Goal: Task Accomplishment & Management: Complete application form

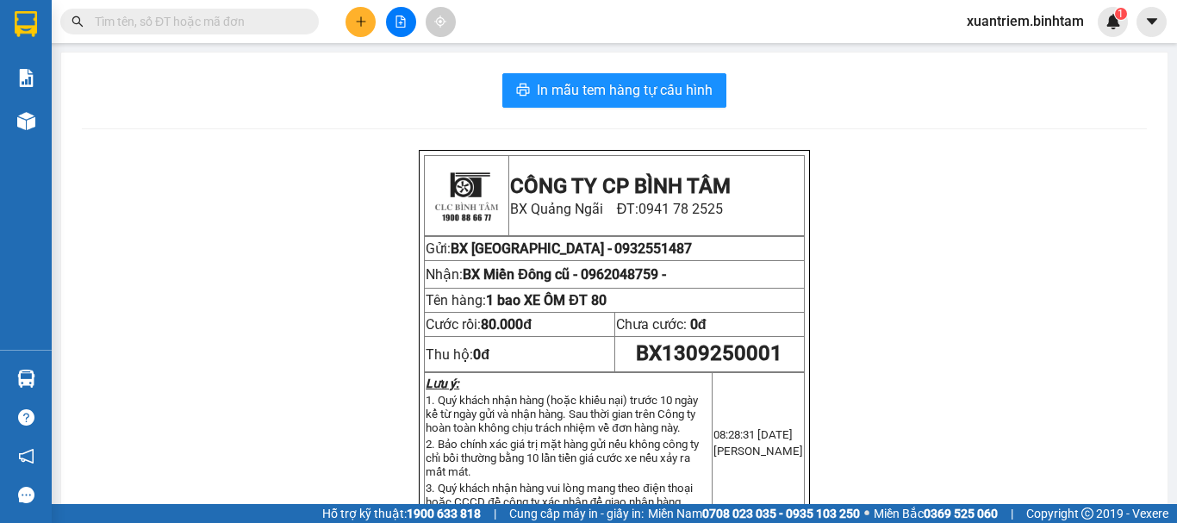
click at [362, 18] on icon "plus" at bounding box center [361, 22] width 12 height 12
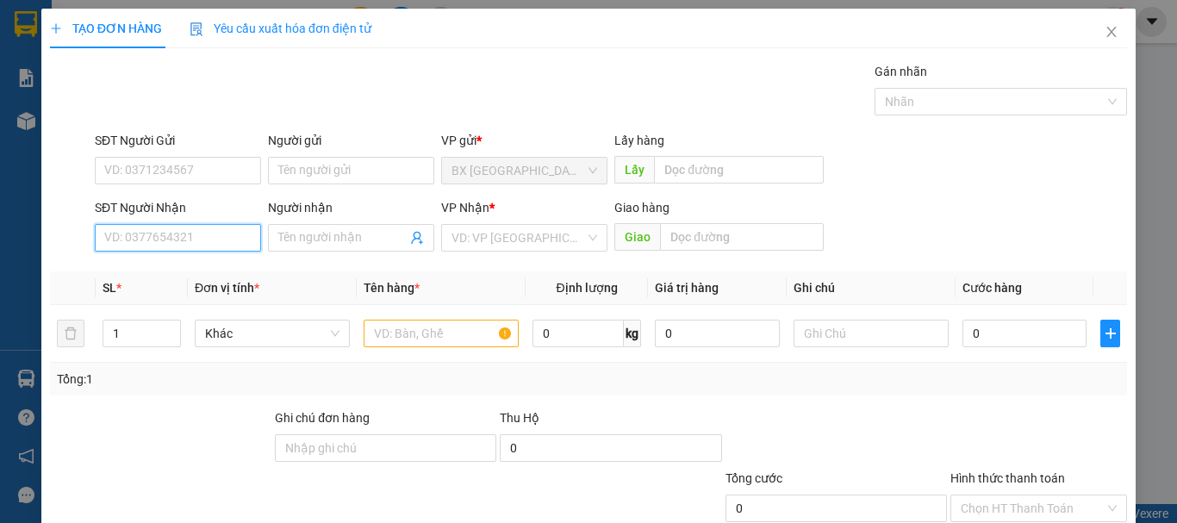
click at [210, 241] on input "SĐT Người Nhận" at bounding box center [178, 238] width 166 height 28
type input "3"
type input "0913171871"
click at [218, 253] on div "SĐT Người Nhận 0913171871 0913171871" at bounding box center [178, 228] width 166 height 60
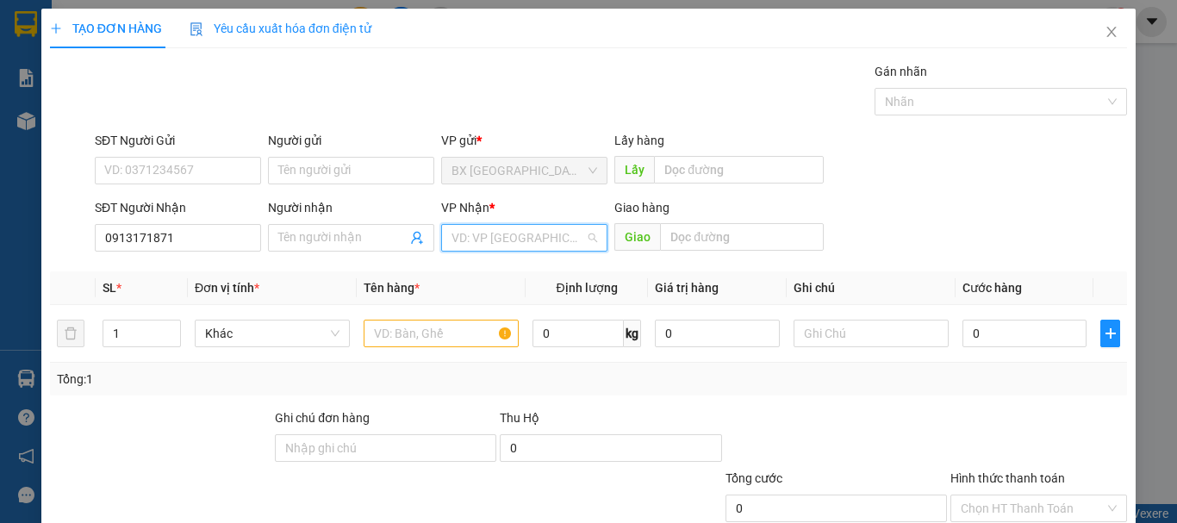
click at [475, 235] on input "search" at bounding box center [519, 238] width 134 height 26
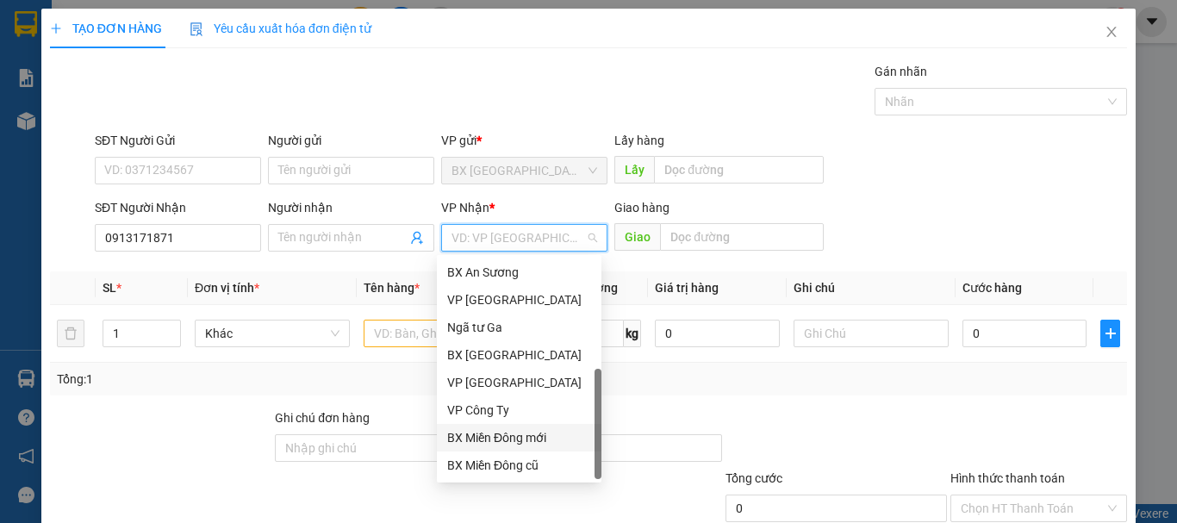
scroll to position [55, 0]
click at [497, 439] on div "Dọc đường" at bounding box center [519, 437] width 144 height 19
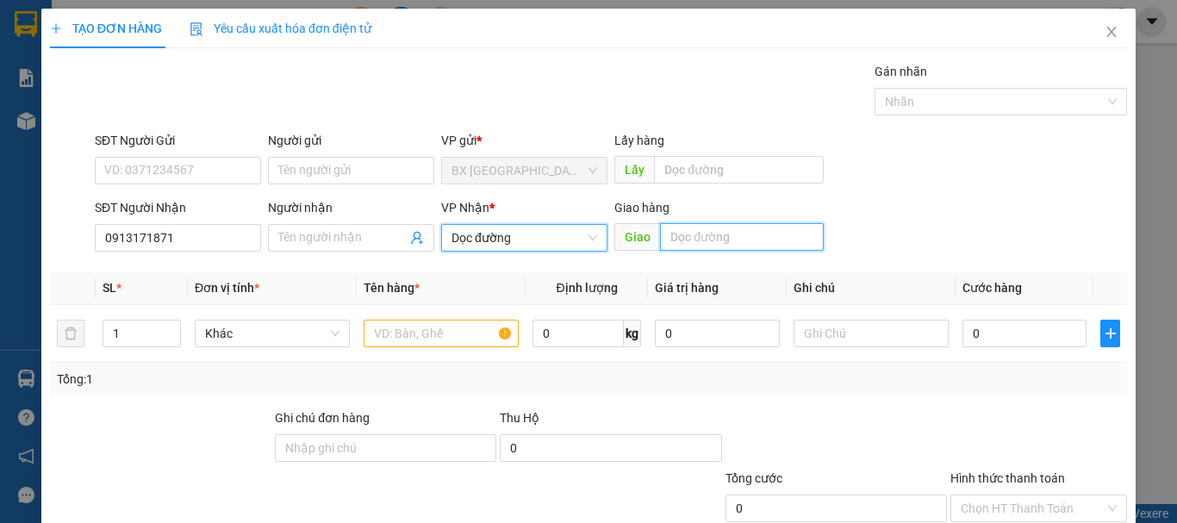
click at [685, 243] on input "text" at bounding box center [742, 237] width 164 height 28
type input "AN SƯƠNG"
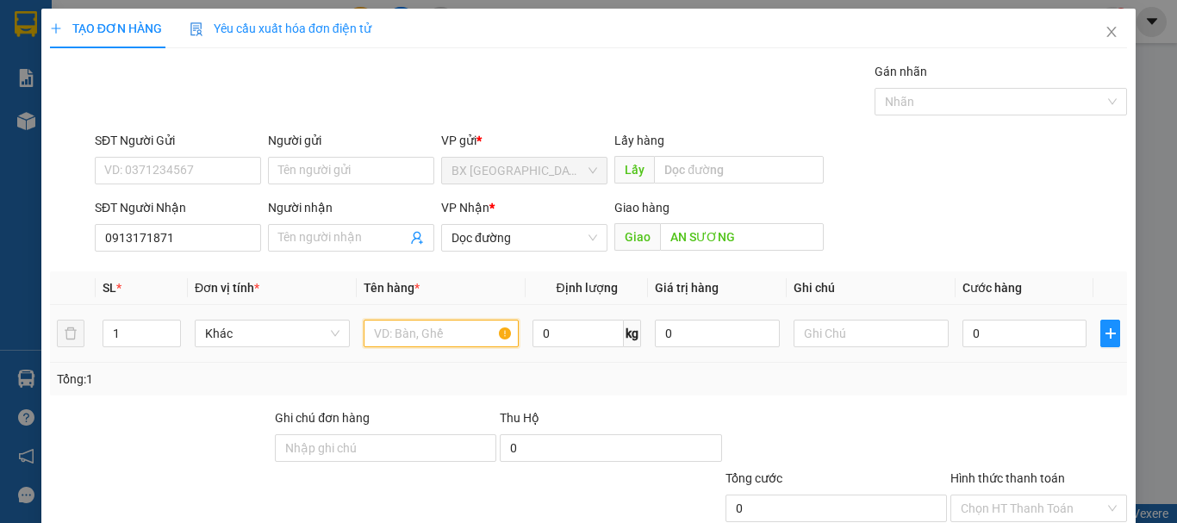
click at [483, 325] on input "text" at bounding box center [441, 334] width 155 height 28
type input "1 BAO"
click at [1024, 345] on input "0" at bounding box center [1025, 334] width 124 height 28
type input "7"
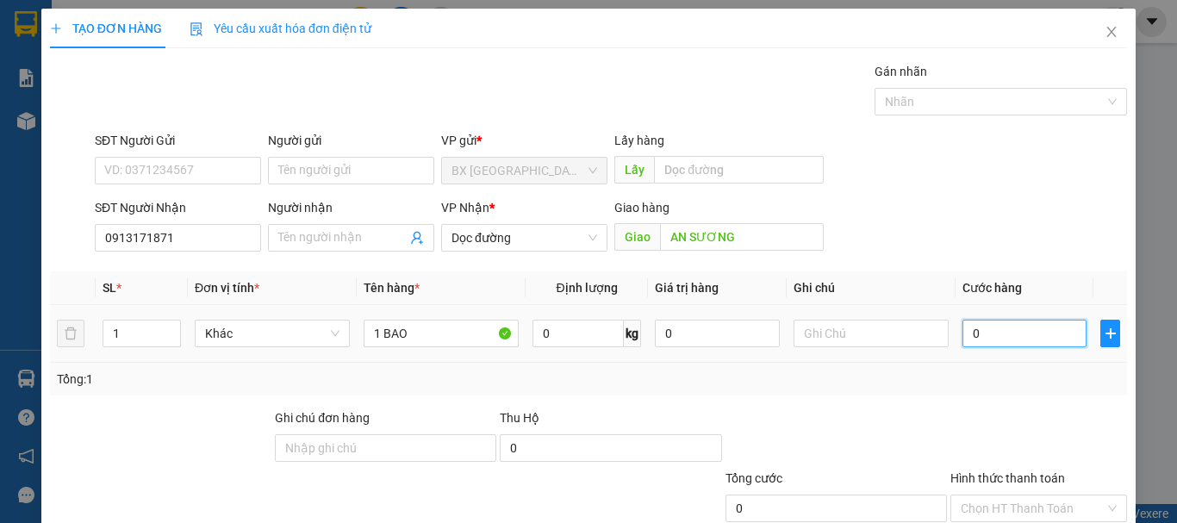
type input "7"
type input "70"
type input "700"
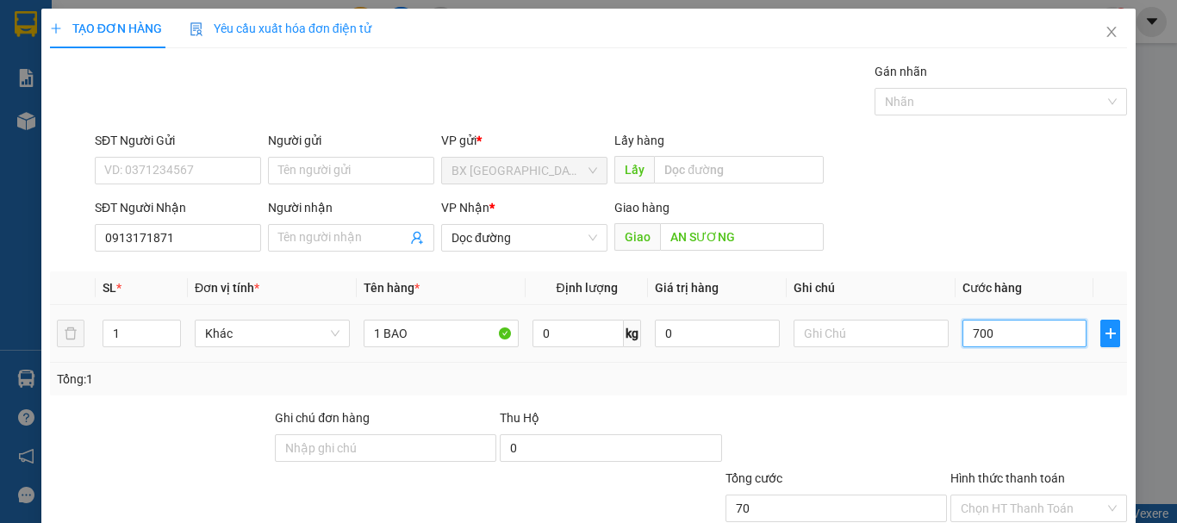
type input "700"
type input "7.000"
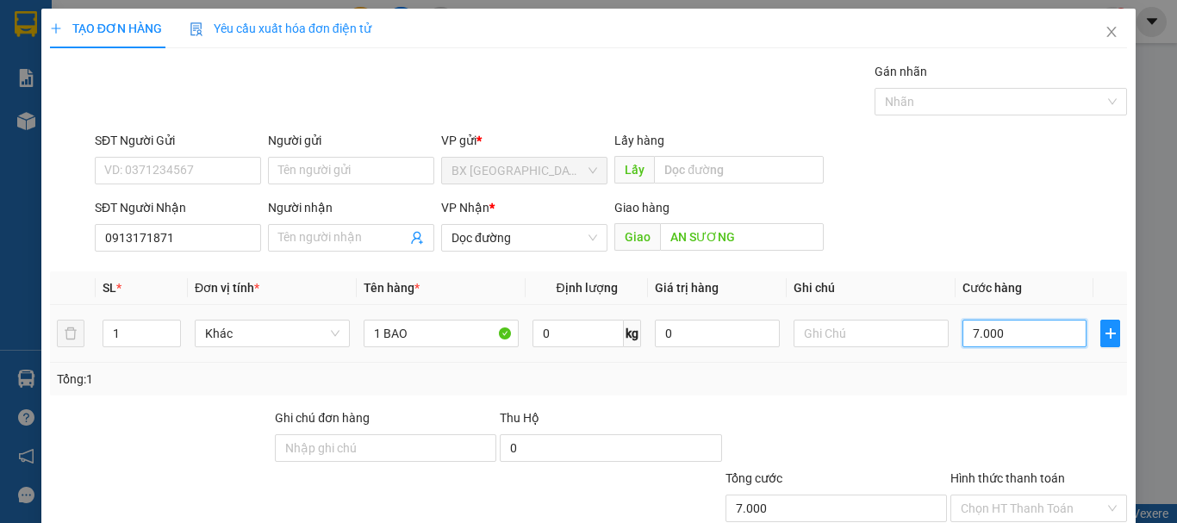
type input "70.000"
type input "700.000"
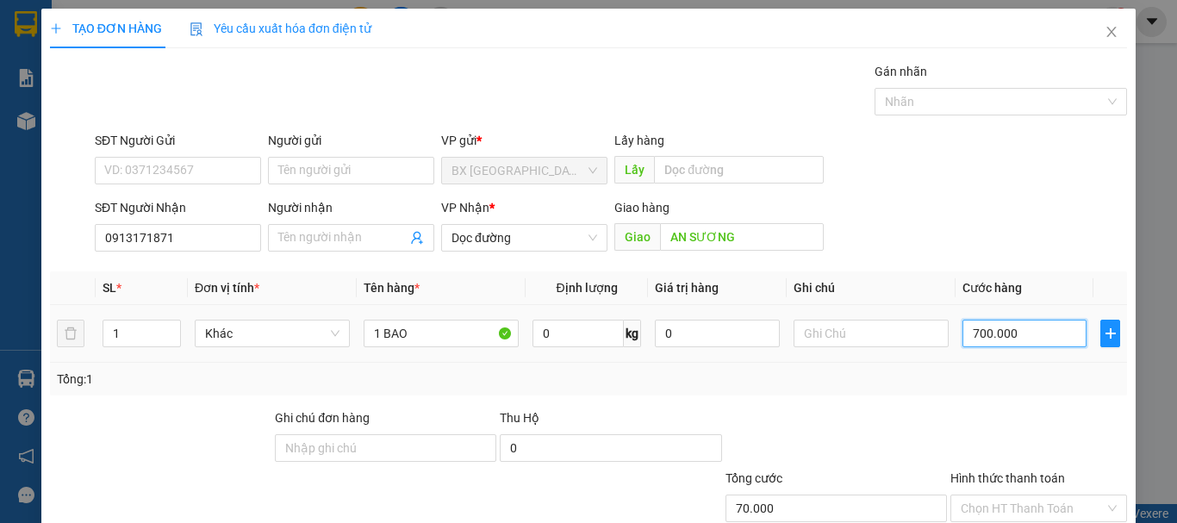
type input "700.000"
type input "70.000"
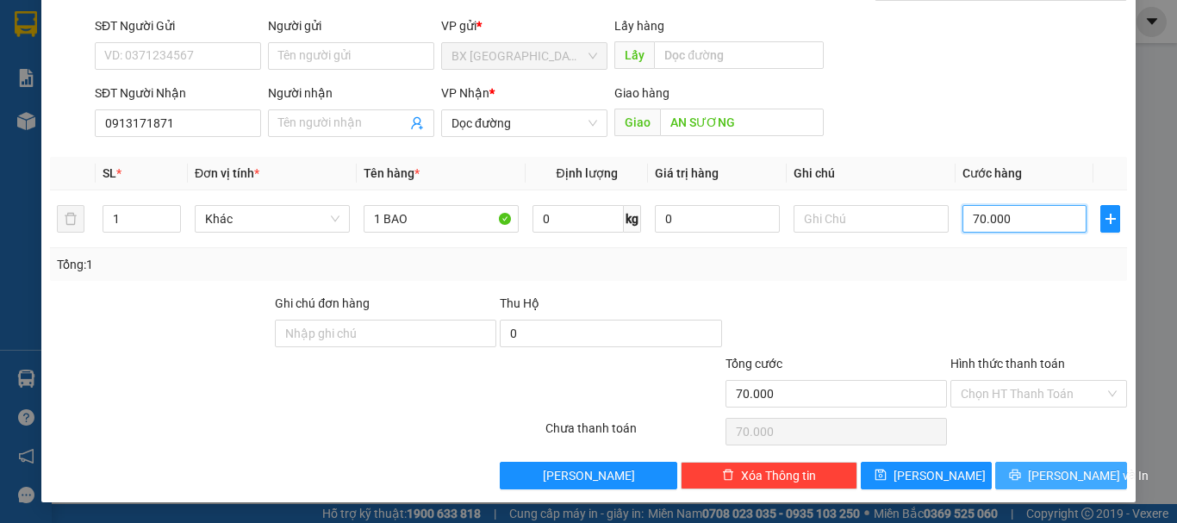
type input "70.000"
click at [1021, 482] on span "printer" at bounding box center [1015, 476] width 12 height 14
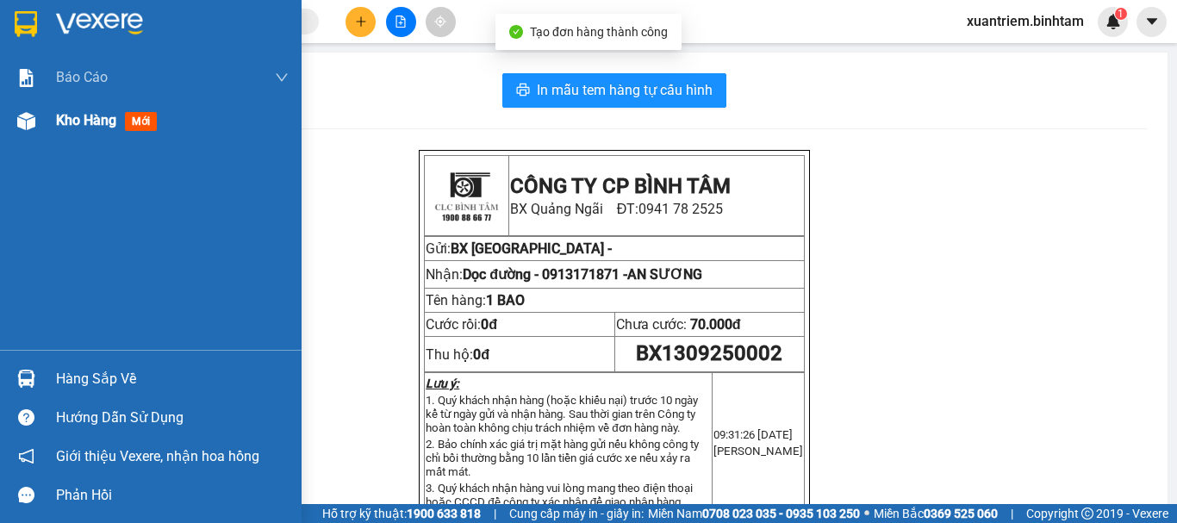
click at [122, 124] on div "Kho hàng mới" at bounding box center [110, 120] width 108 height 22
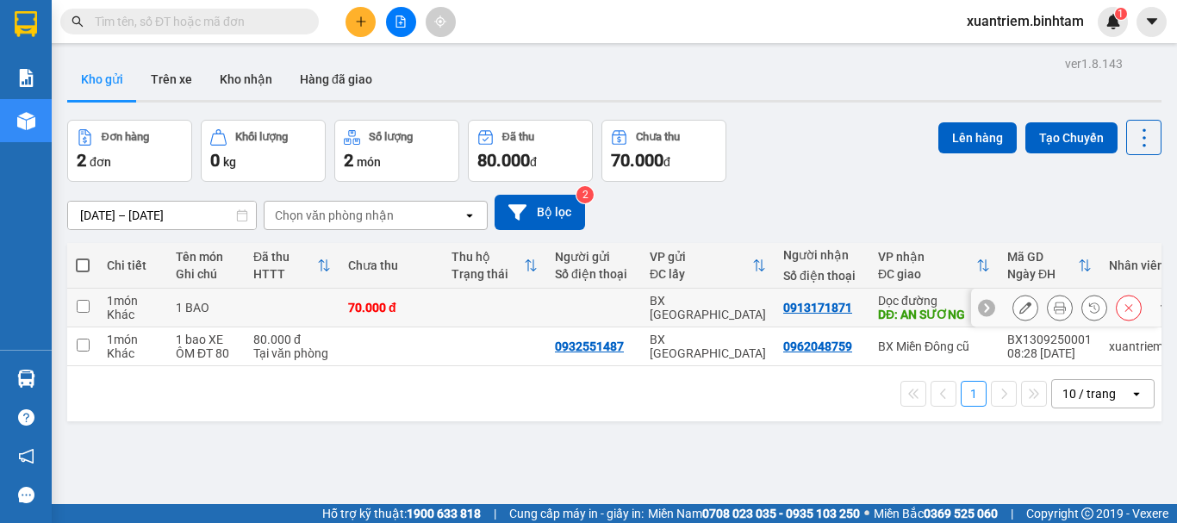
click at [929, 320] on div "DĐ: AN SƯƠNG" at bounding box center [934, 315] width 112 height 14
checkbox input "true"
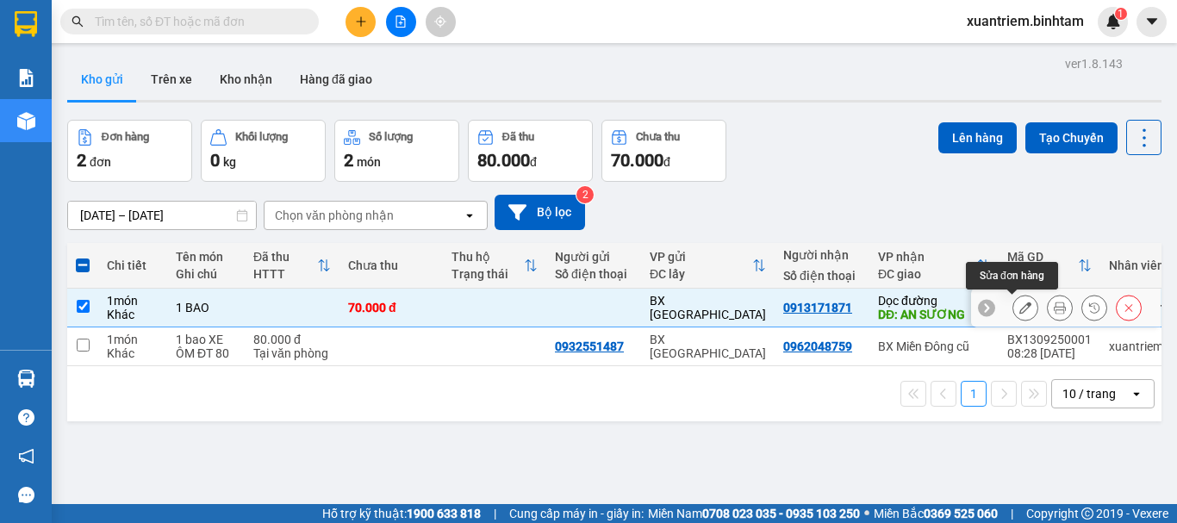
click at [1020, 306] on icon at bounding box center [1026, 308] width 12 height 12
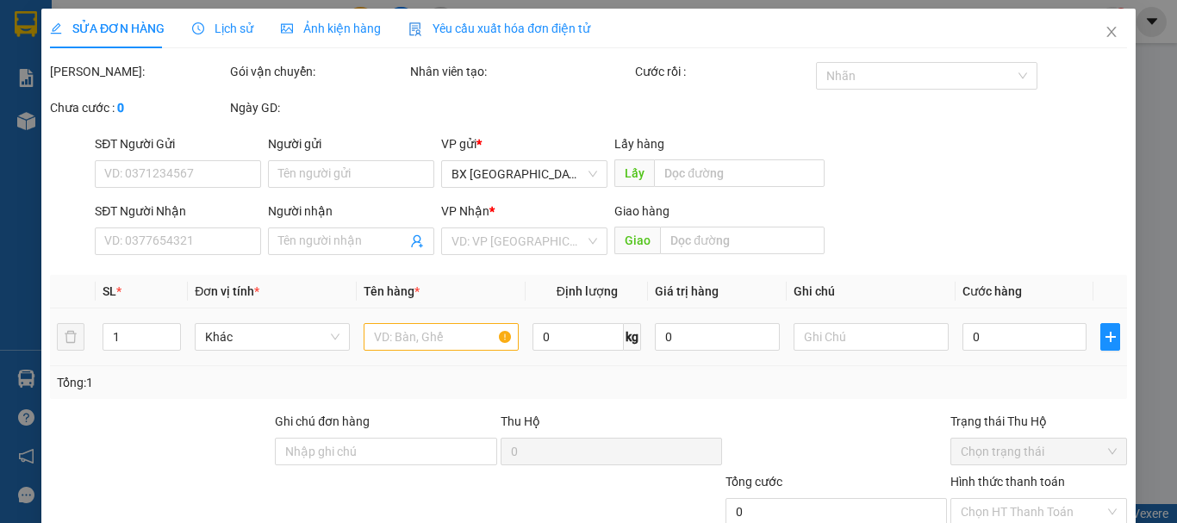
type input "0913171871"
type input "AN SƯƠNG"
type input "70.000"
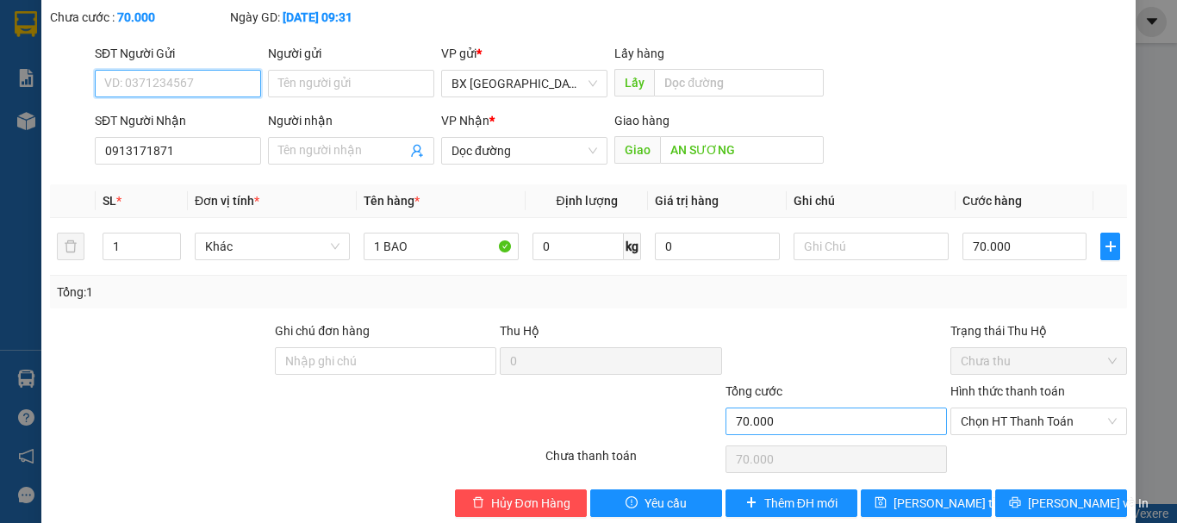
scroll to position [118, 0]
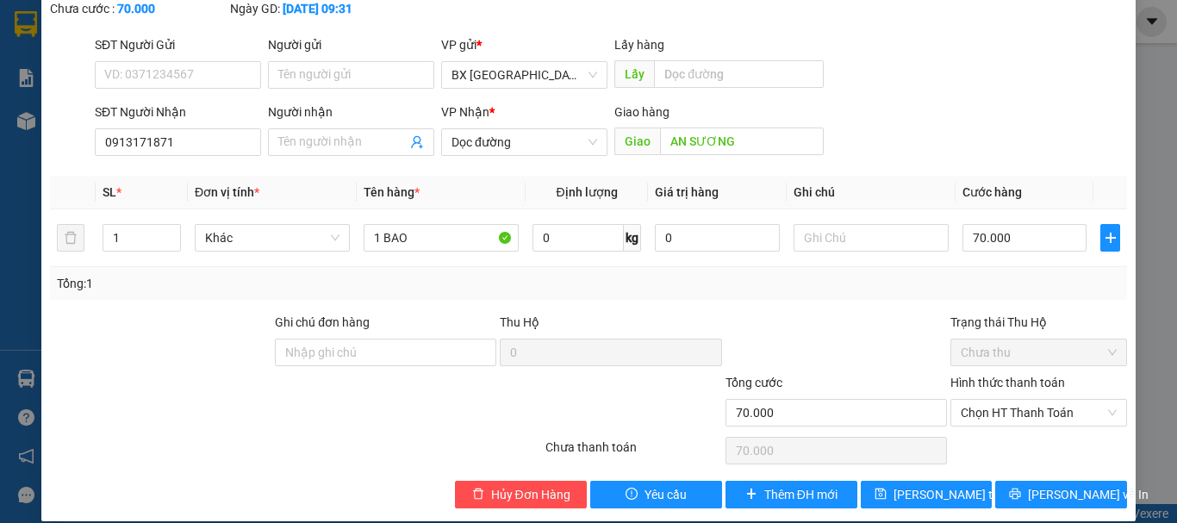
drag, startPoint x: 972, startPoint y: 366, endPoint x: 984, endPoint y: 372, distance: 12.3
click at [974, 376] on label "Hình thức thanh toán" at bounding box center [1008, 383] width 115 height 14
click at [974, 400] on input "Hình thức thanh toán" at bounding box center [1033, 413] width 144 height 26
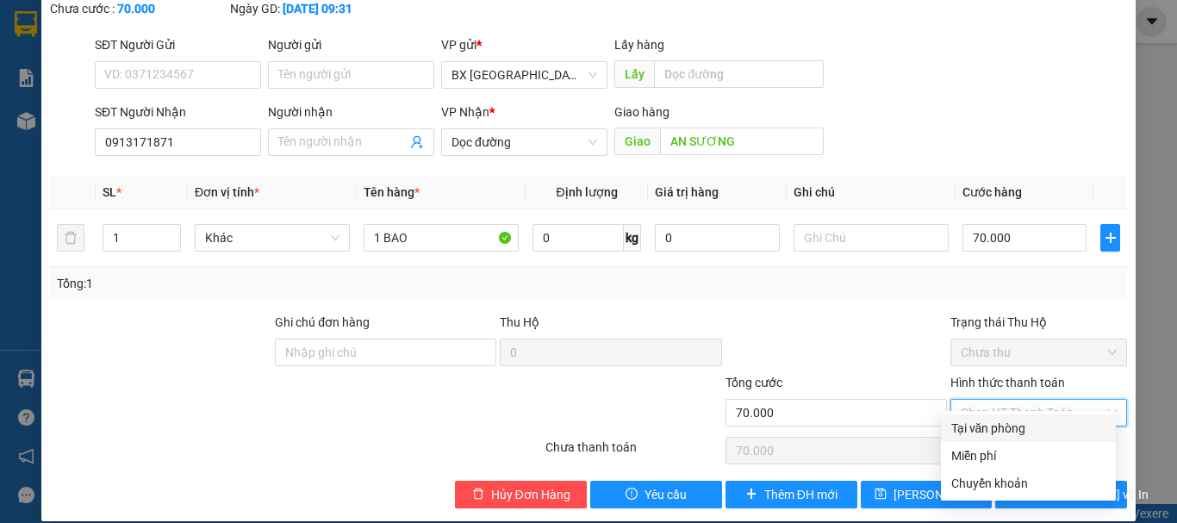
drag, startPoint x: 983, startPoint y: 421, endPoint x: 978, endPoint y: 438, distance: 17.8
click at [983, 422] on div "Tại văn phòng" at bounding box center [1029, 428] width 154 height 19
type input "0"
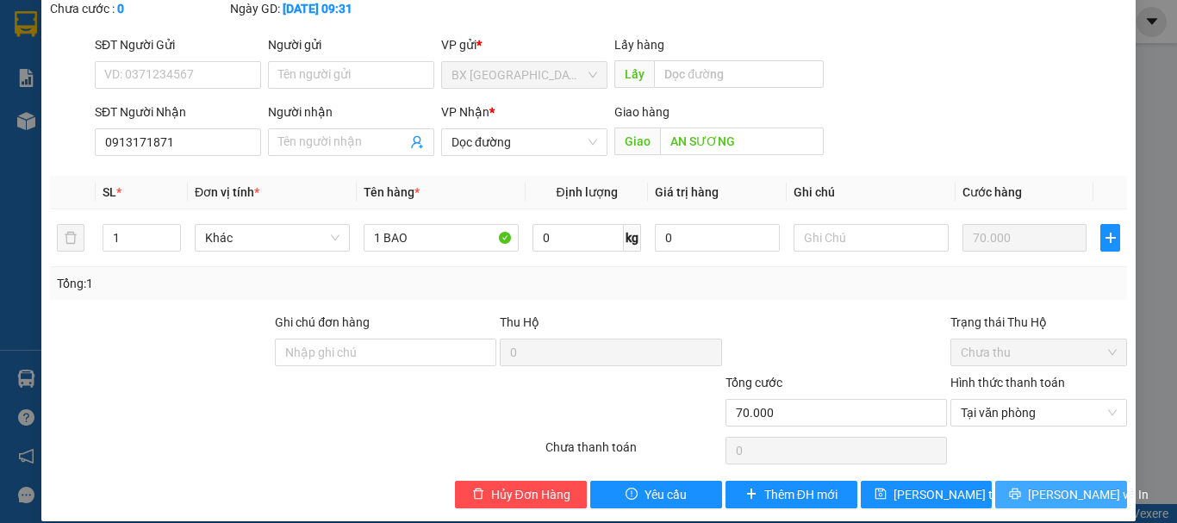
click at [1003, 483] on button "[PERSON_NAME] và In" at bounding box center [1062, 495] width 132 height 28
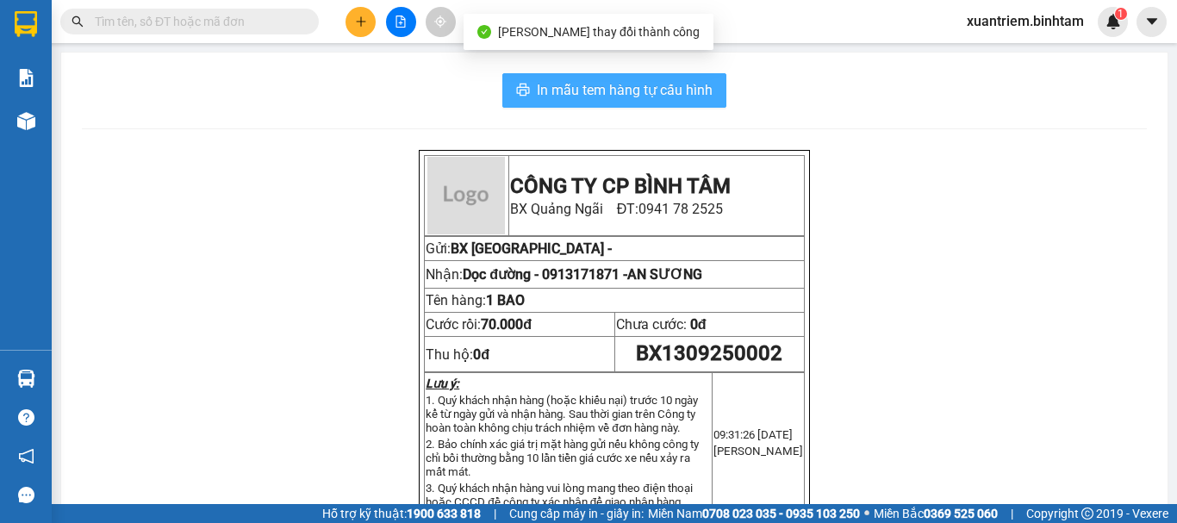
click at [627, 88] on span "In mẫu tem hàng tự cấu hình" at bounding box center [625, 90] width 176 height 22
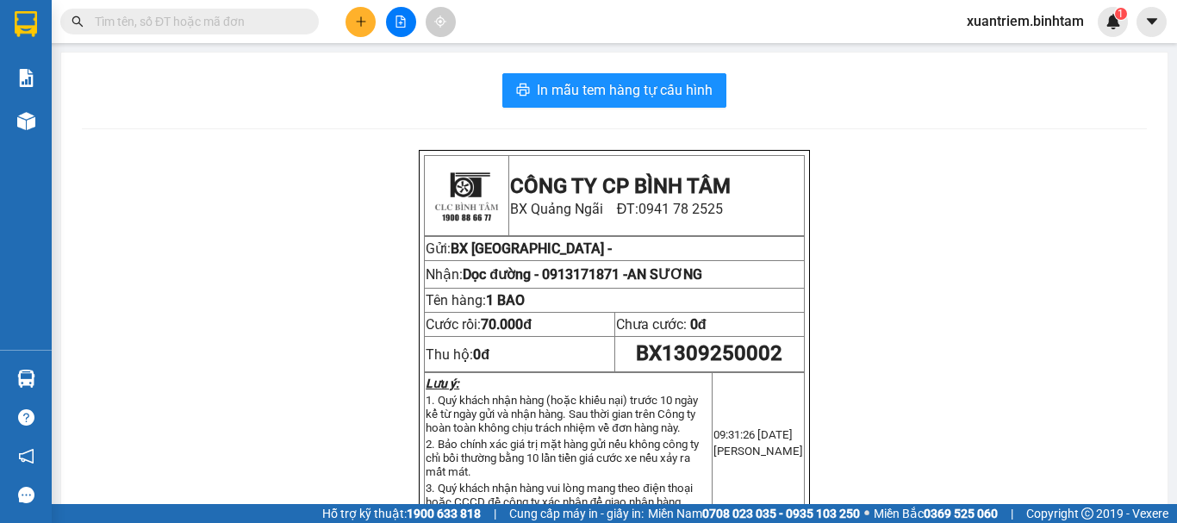
click at [376, 24] on div at bounding box center [400, 22] width 129 height 30
click at [360, 24] on icon "plus" at bounding box center [361, 22] width 12 height 12
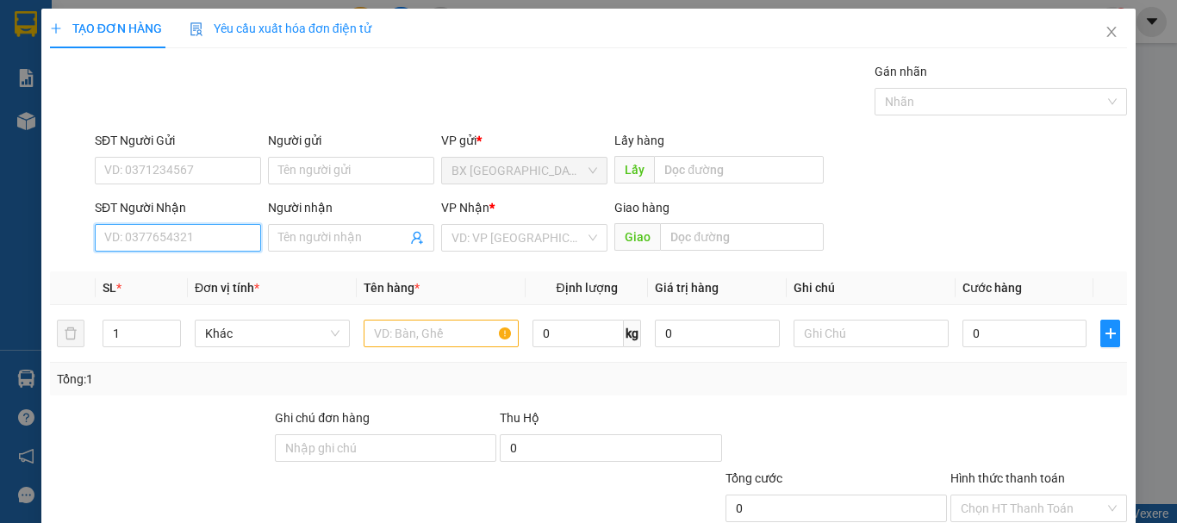
click at [240, 234] on input "SĐT Người Nhận" at bounding box center [178, 238] width 166 height 28
click at [186, 239] on input "0906873199" at bounding box center [178, 238] width 166 height 28
type input "0906873199"
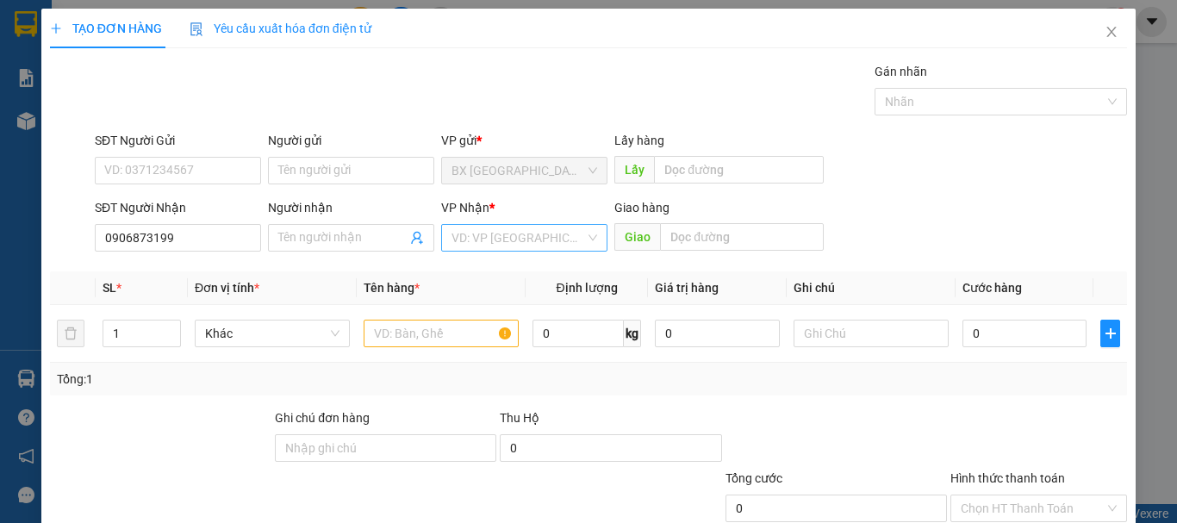
click at [502, 242] on input "search" at bounding box center [519, 238] width 134 height 26
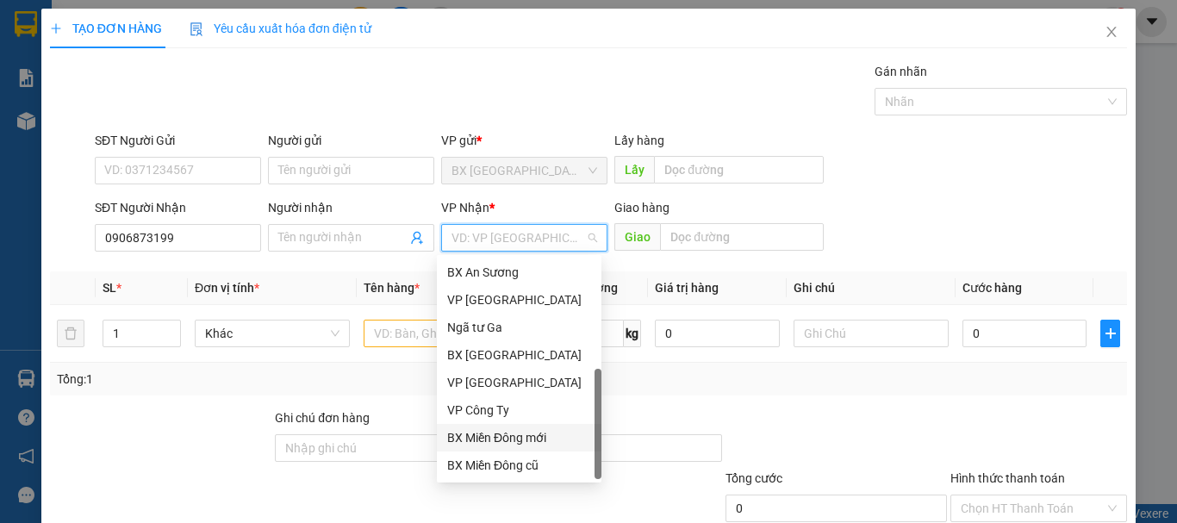
scroll to position [55, 0]
click at [514, 436] on div "Dọc đường" at bounding box center [519, 437] width 144 height 19
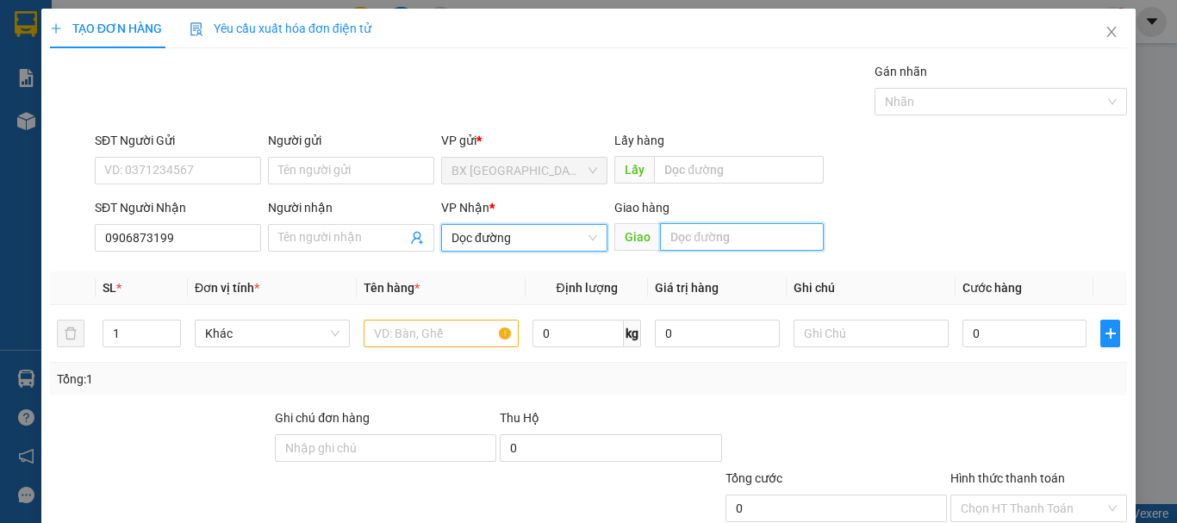
click at [704, 236] on input "text" at bounding box center [742, 237] width 164 height 28
type input "NGÃ 3 VŨNG TÀU"
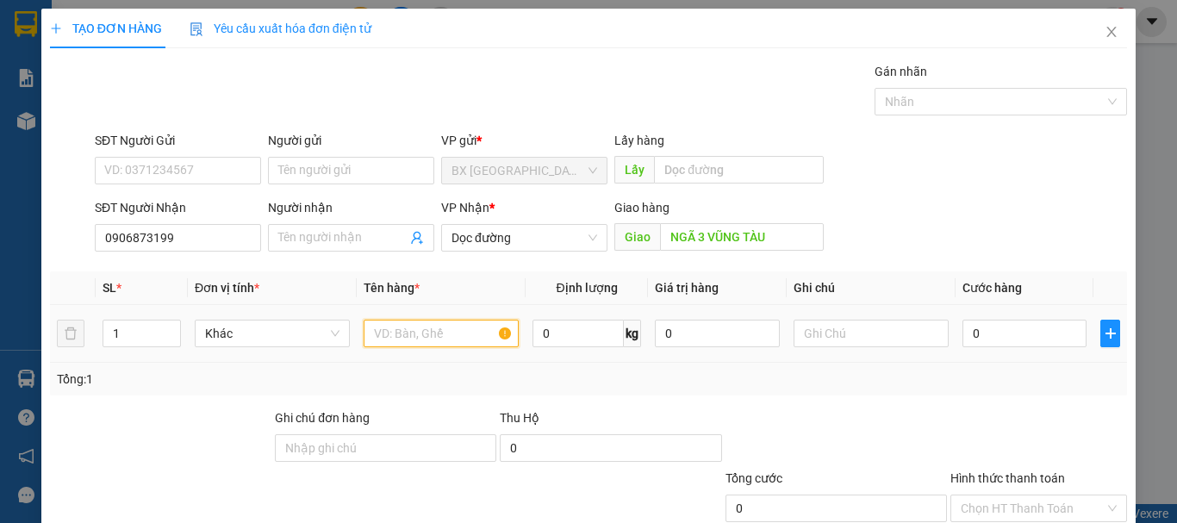
click at [484, 340] on input "text" at bounding box center [441, 334] width 155 height 28
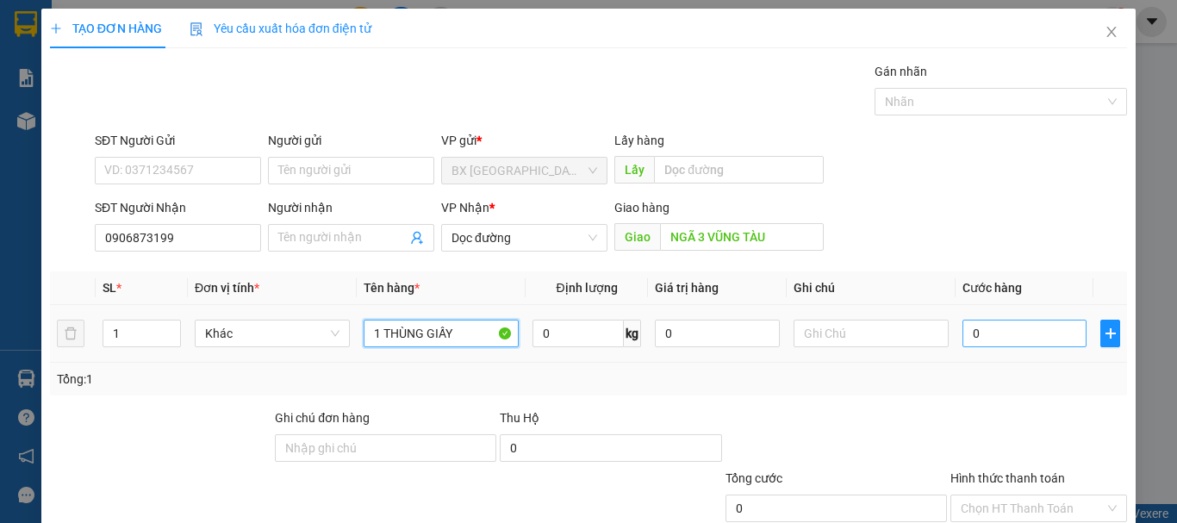
type input "1 THÙNG GIẤY"
click at [1024, 343] on input "0" at bounding box center [1025, 334] width 124 height 28
type input "1"
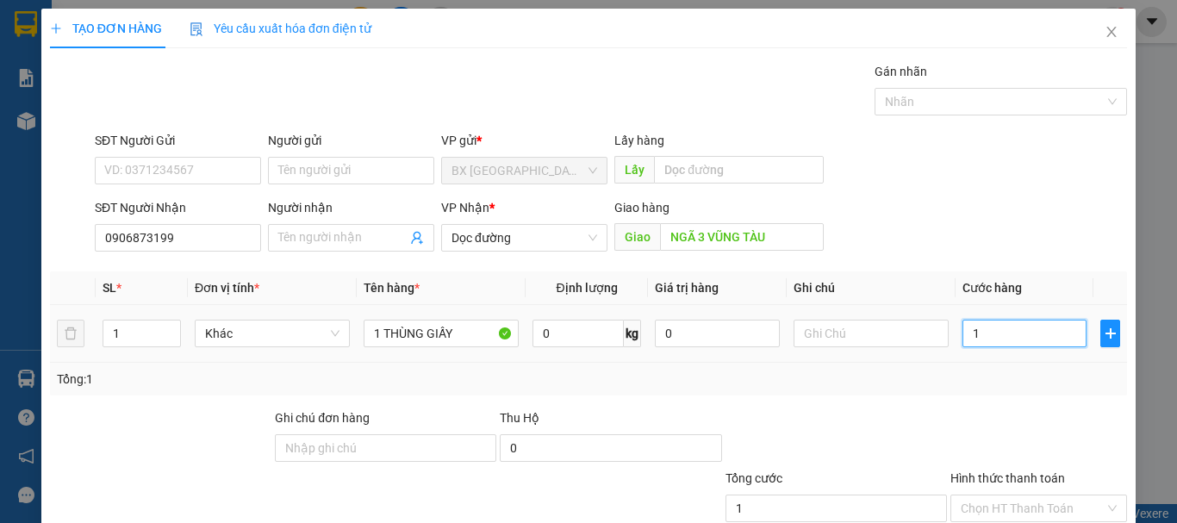
type input "10"
type input "100"
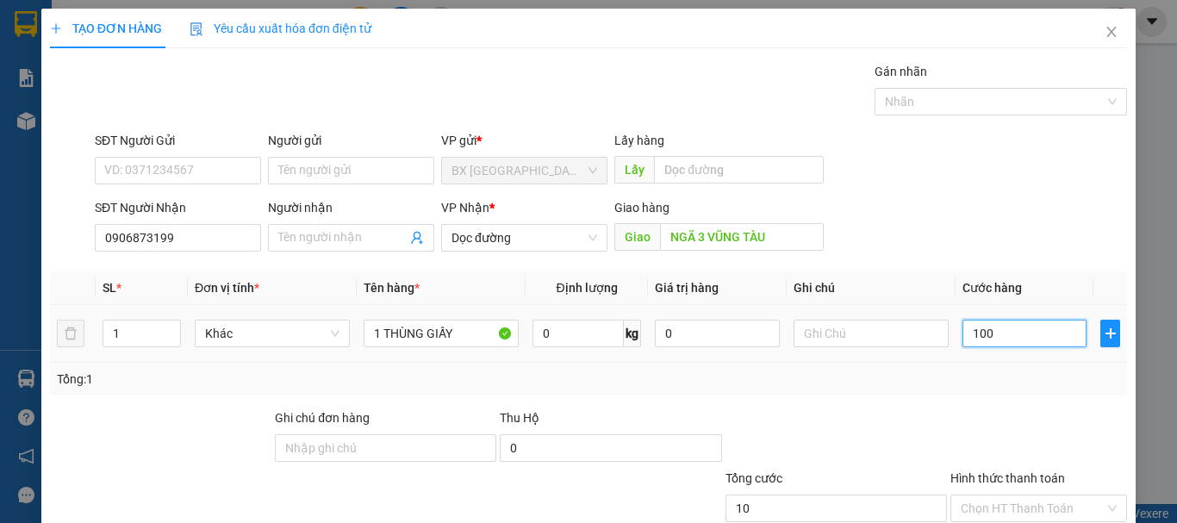
type input "100"
type input "1.000"
type input "10.000"
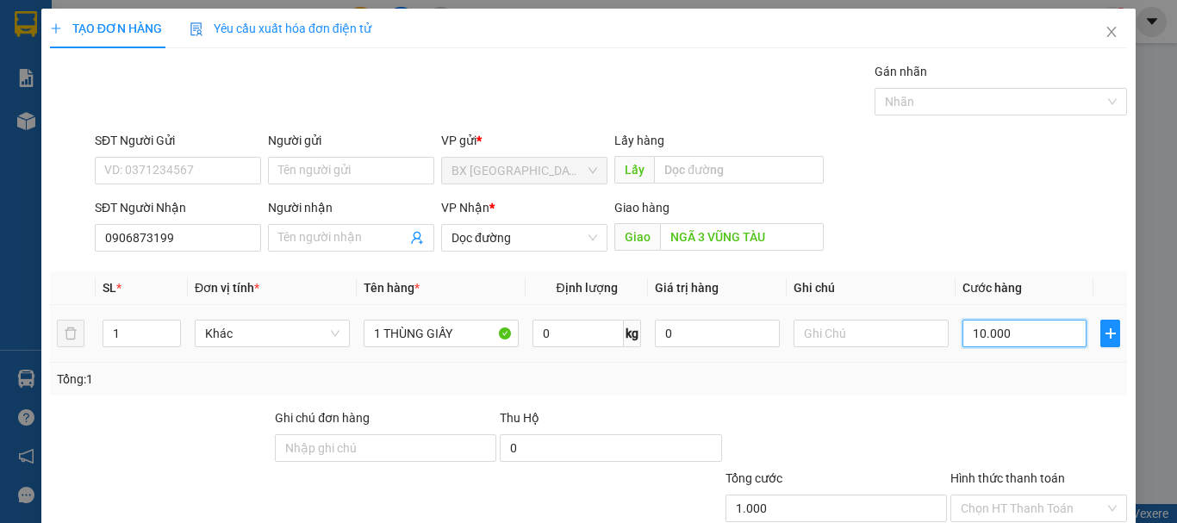
type input "10.000"
type input "100.000"
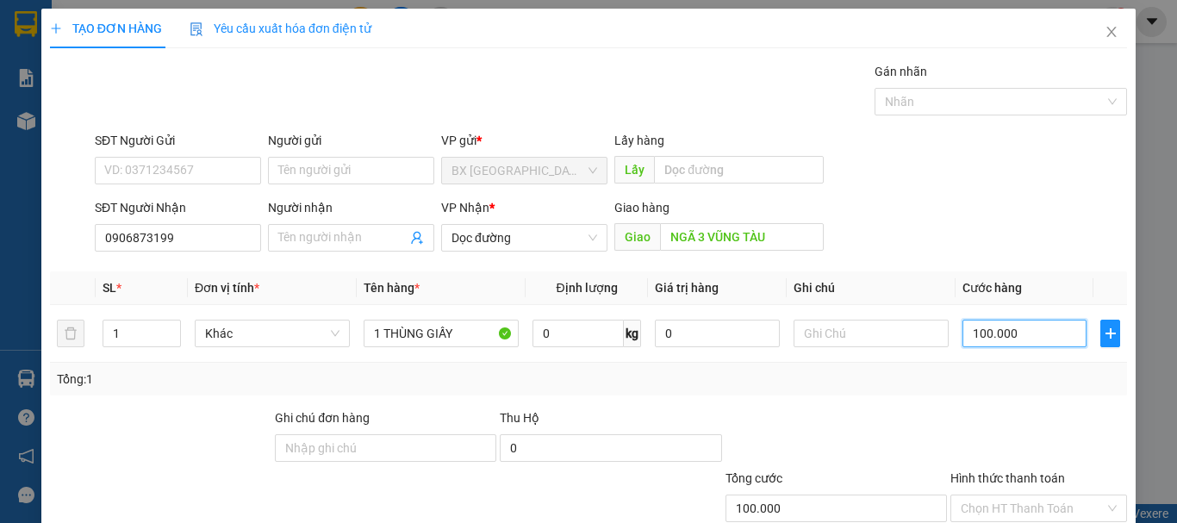
scroll to position [86, 0]
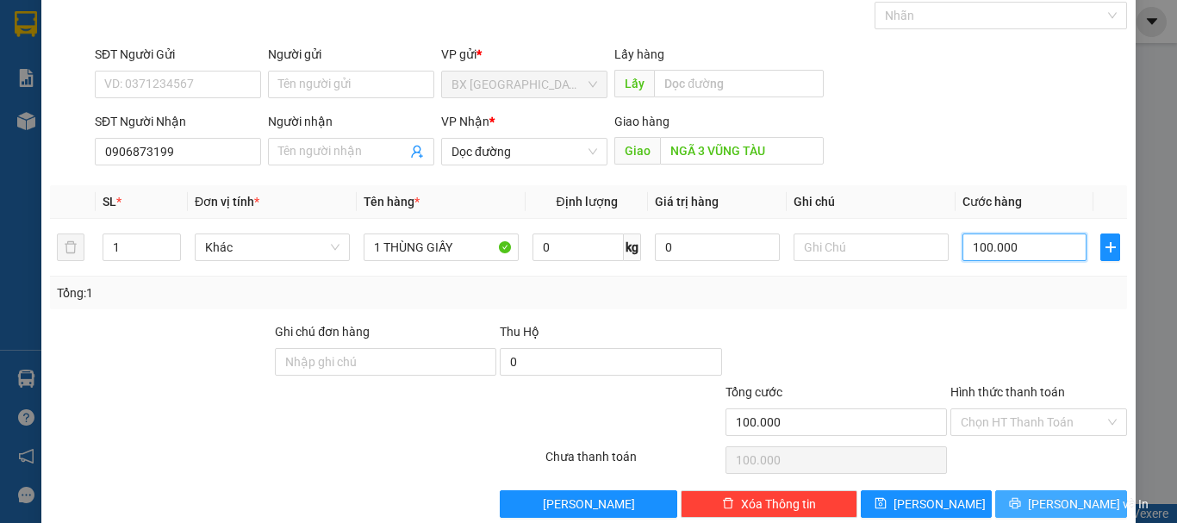
type input "100.000"
click at [1056, 493] on button "[PERSON_NAME] và In" at bounding box center [1062, 504] width 132 height 28
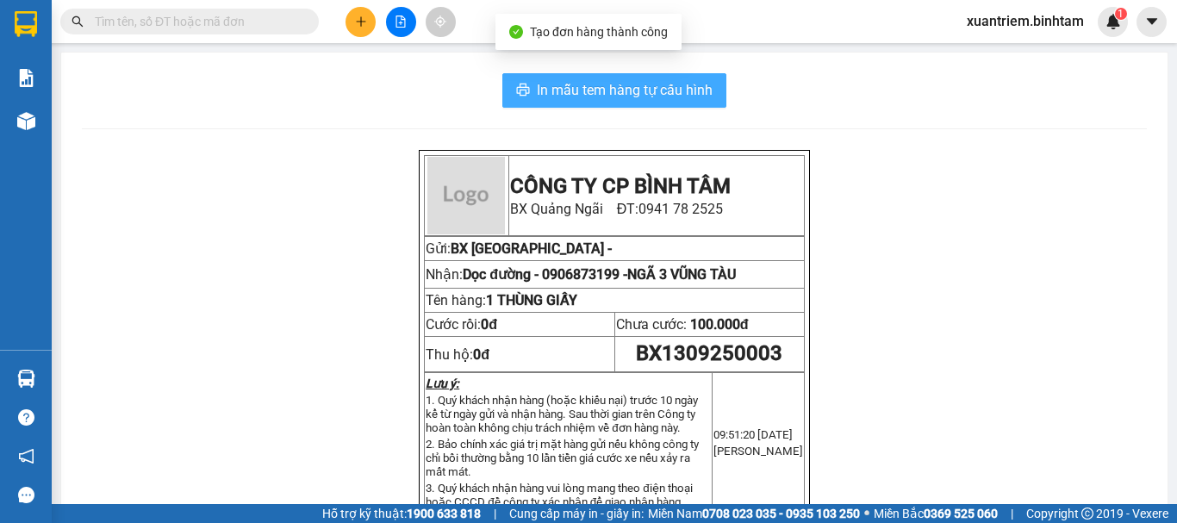
click at [634, 88] on span "In mẫu tem hàng tự cấu hình" at bounding box center [625, 90] width 176 height 22
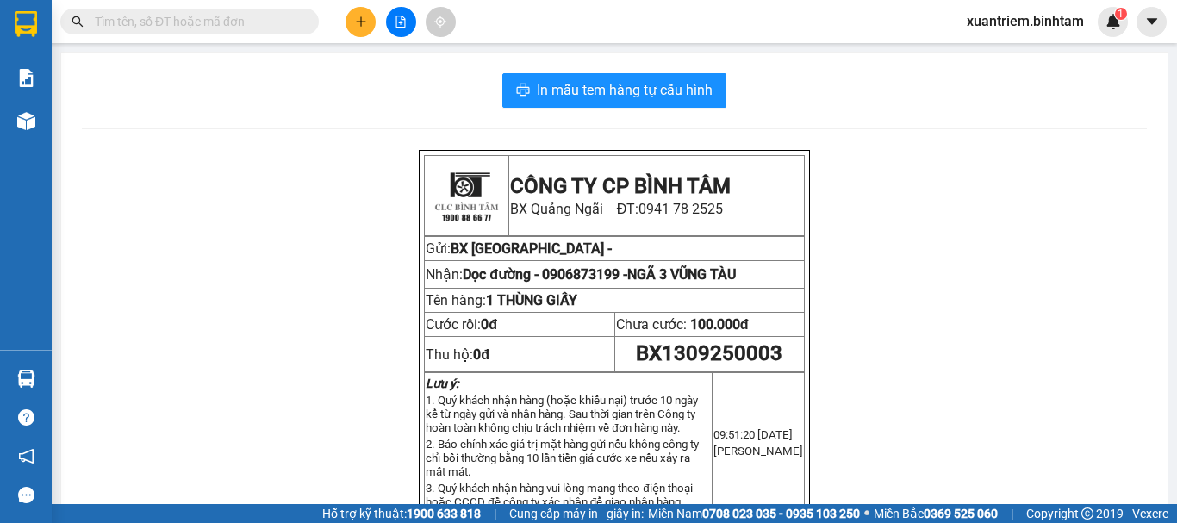
click at [334, 15] on div at bounding box center [168, 22] width 336 height 26
click at [357, 16] on icon "plus" at bounding box center [361, 22] width 12 height 12
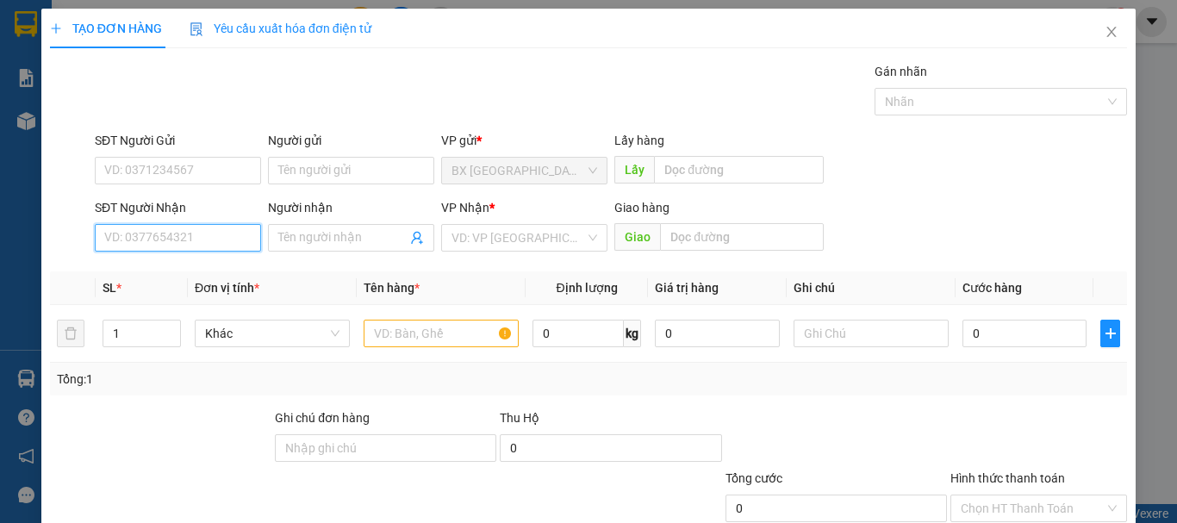
click at [240, 234] on input "SĐT Người Nhận" at bounding box center [178, 238] width 166 height 28
click at [225, 234] on input "0374429617" at bounding box center [178, 238] width 166 height 28
type input "0374429617"
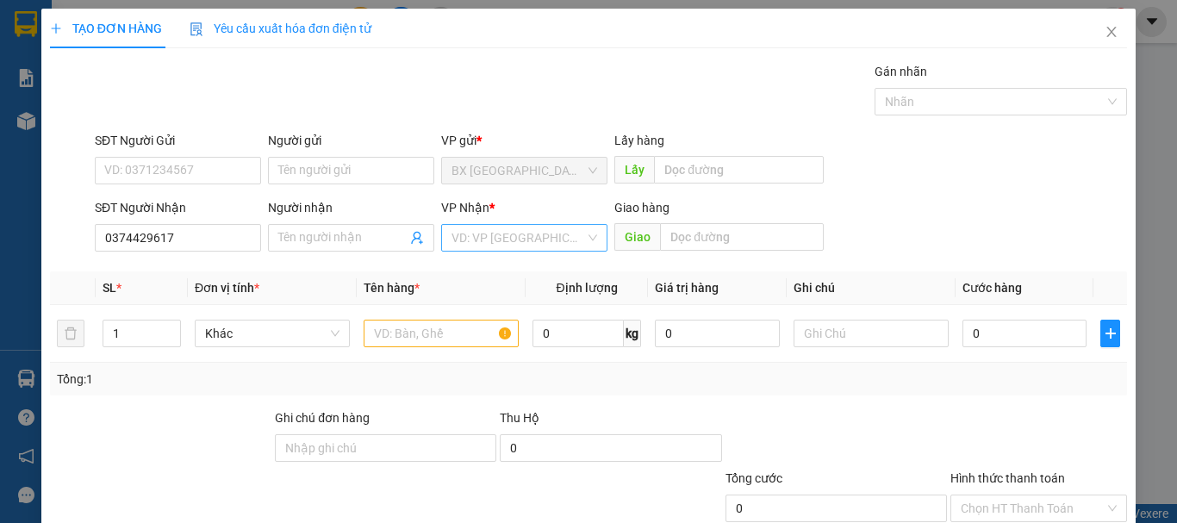
click at [578, 249] on input "search" at bounding box center [519, 238] width 134 height 26
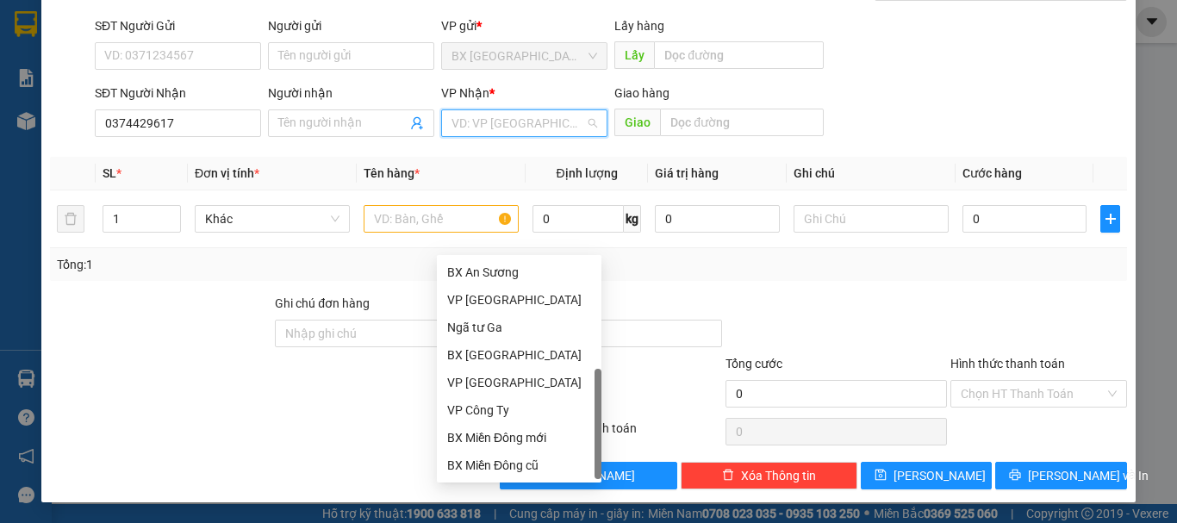
scroll to position [55, 0]
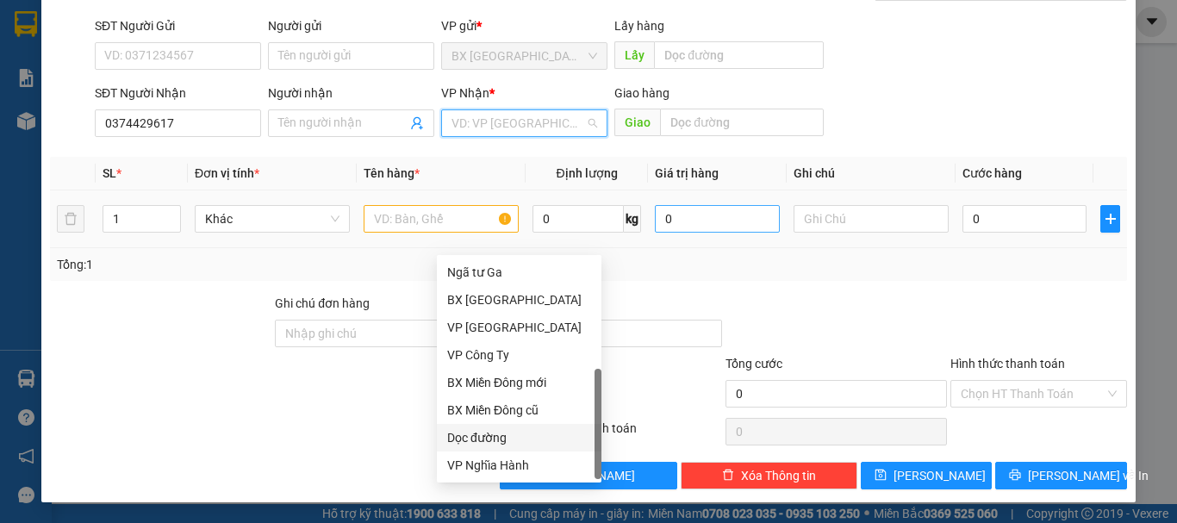
drag, startPoint x: 502, startPoint y: 432, endPoint x: 653, endPoint y: 229, distance: 253.1
click at [504, 430] on div "Dọc đường" at bounding box center [519, 437] width 144 height 19
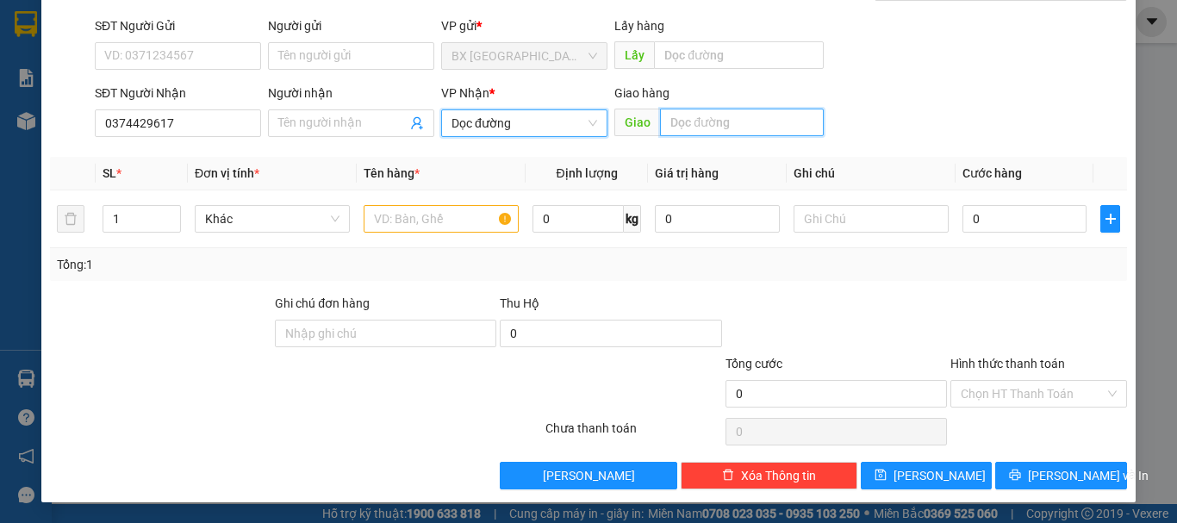
click at [708, 131] on input "text" at bounding box center [742, 123] width 164 height 28
type input "THANH HOÁ"
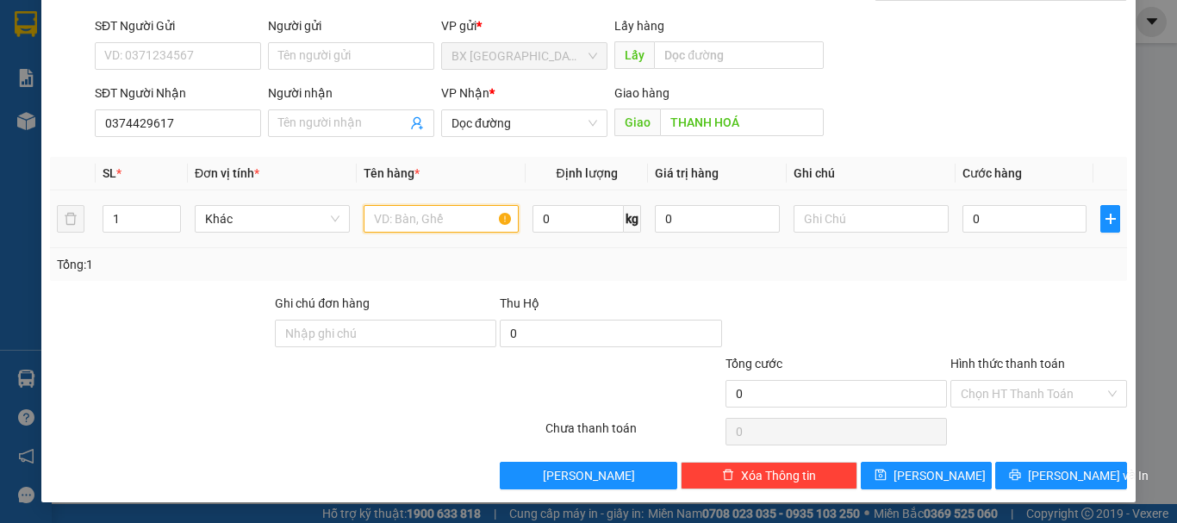
click at [477, 210] on input "text" at bounding box center [441, 219] width 155 height 28
type input "1 THÙNG GIẤY"
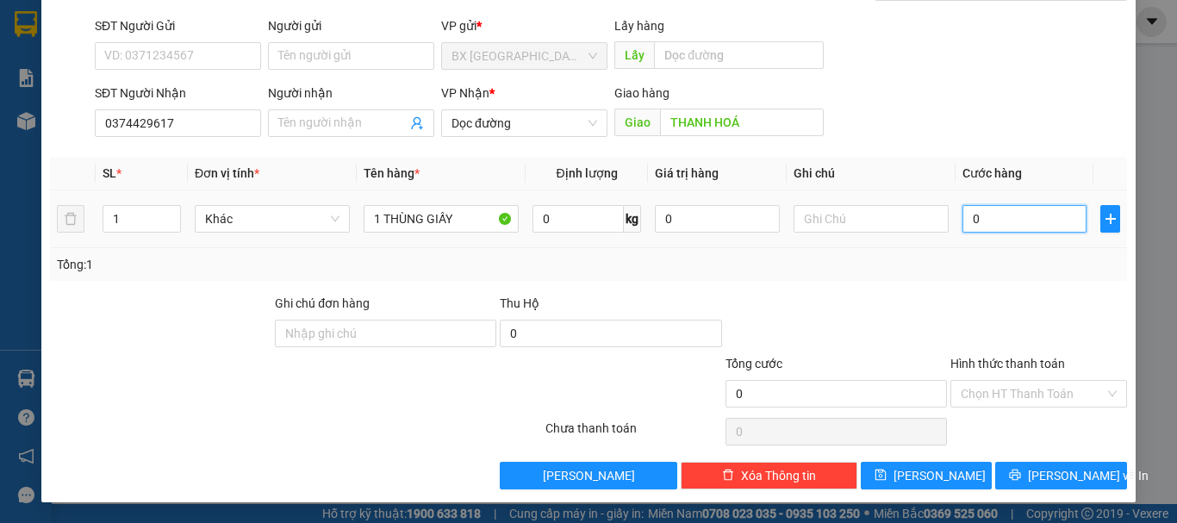
click at [1049, 214] on input "0" at bounding box center [1025, 219] width 124 height 28
type input "1"
type input "12"
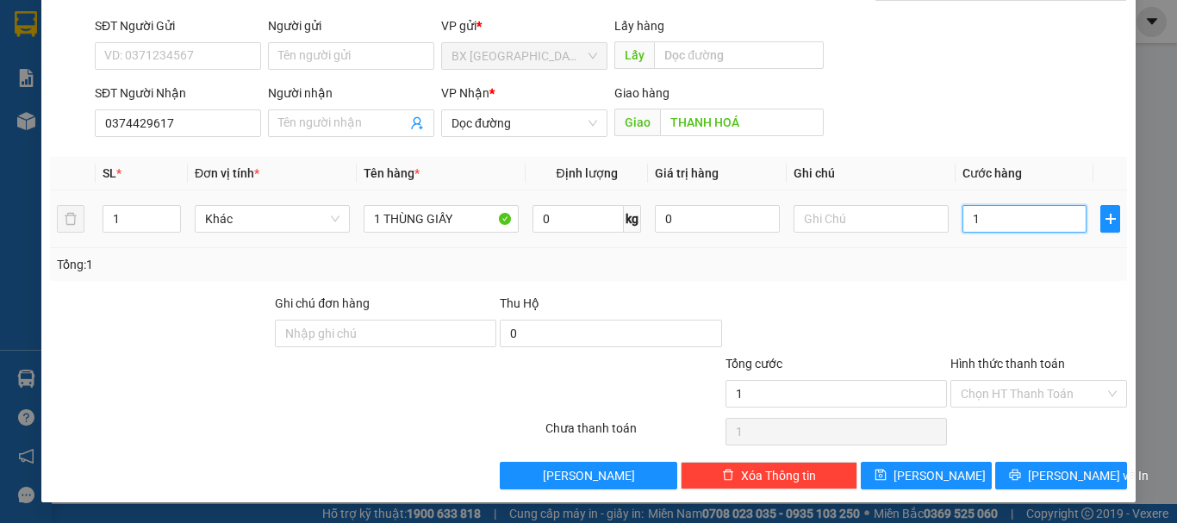
type input "12"
type input "120"
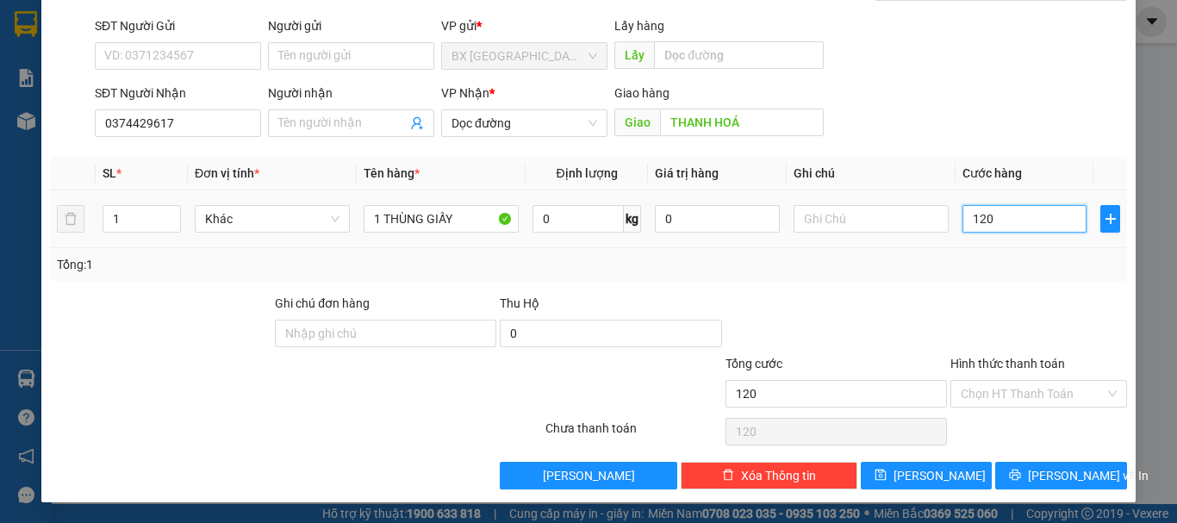
type input "1.200"
type input "12.000"
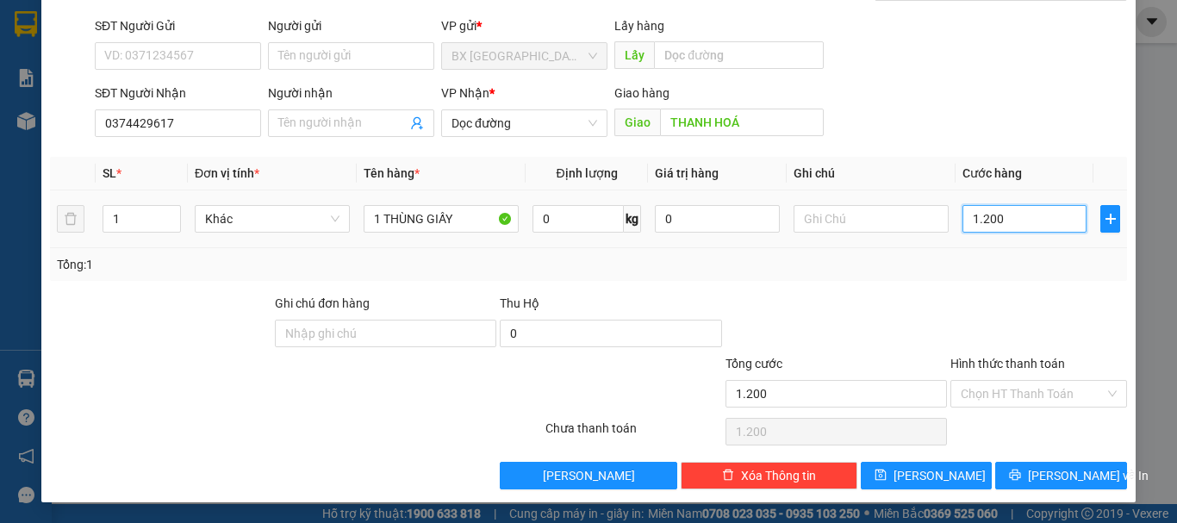
type input "12.000"
type input "120.000"
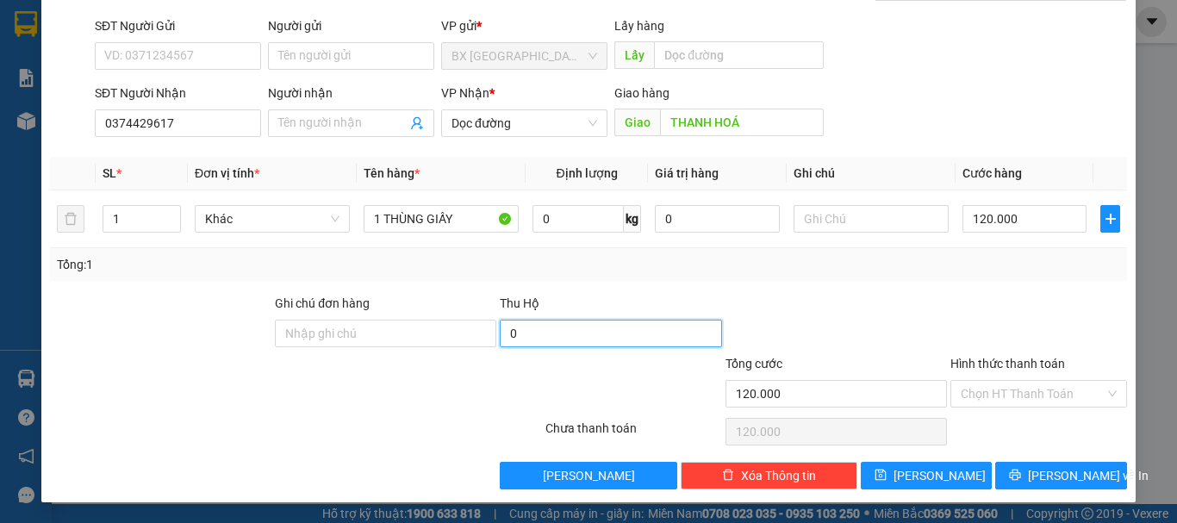
click at [557, 343] on input "0" at bounding box center [611, 334] width 222 height 28
type input "1.800.000"
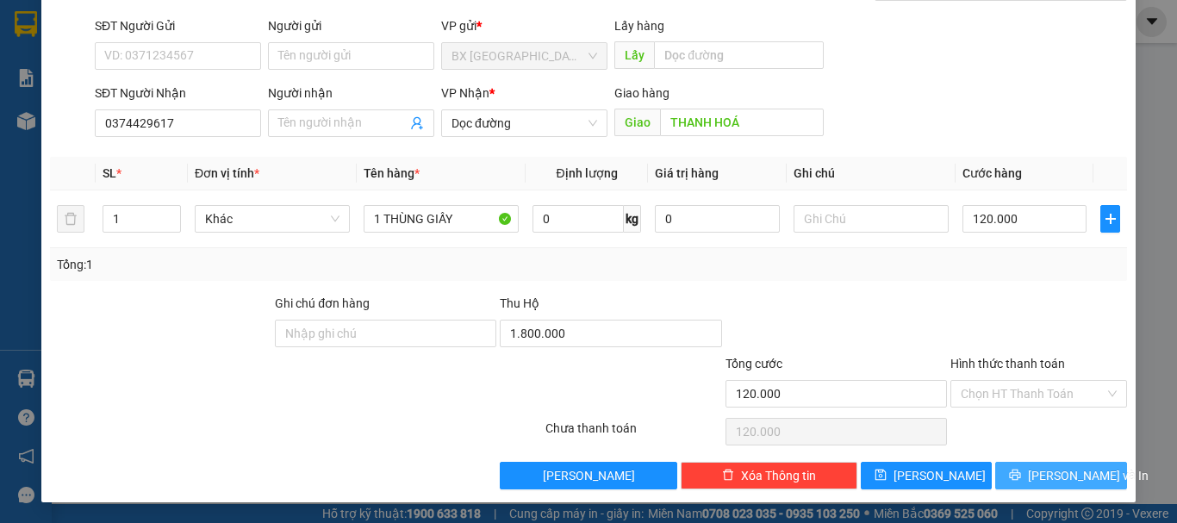
click at [1071, 472] on span "[PERSON_NAME] và In" at bounding box center [1088, 475] width 121 height 19
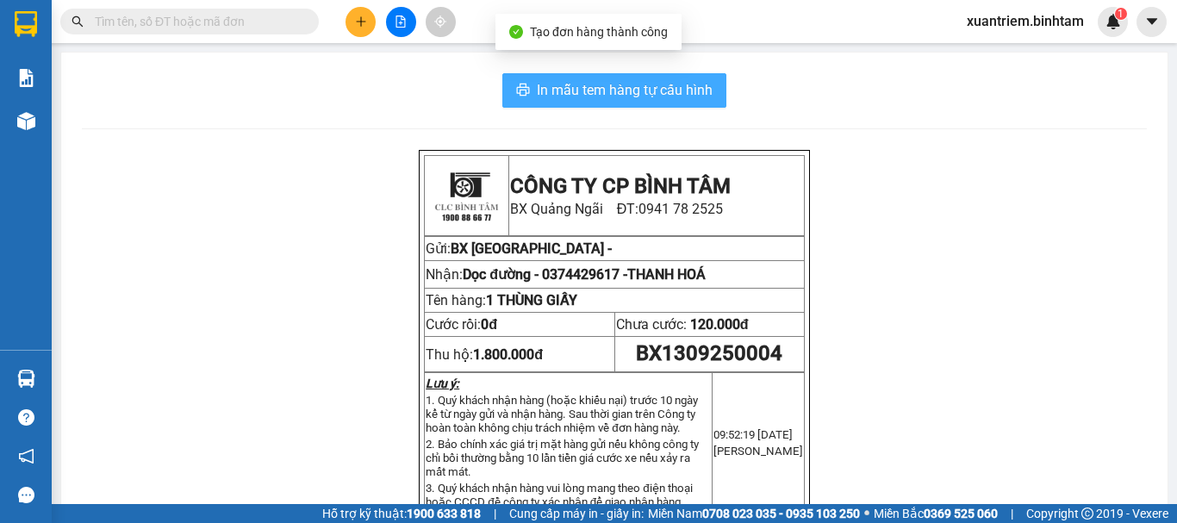
click at [648, 85] on span "In mẫu tem hàng tự cấu hình" at bounding box center [625, 90] width 176 height 22
